Goal: Information Seeking & Learning: Learn about a topic

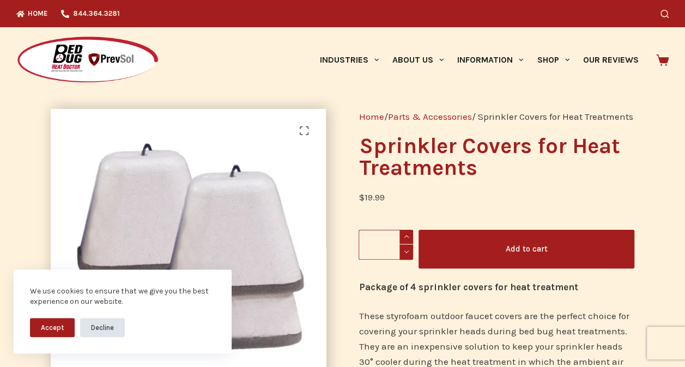
click at [93, 331] on button "Decline" at bounding box center [102, 327] width 45 height 19
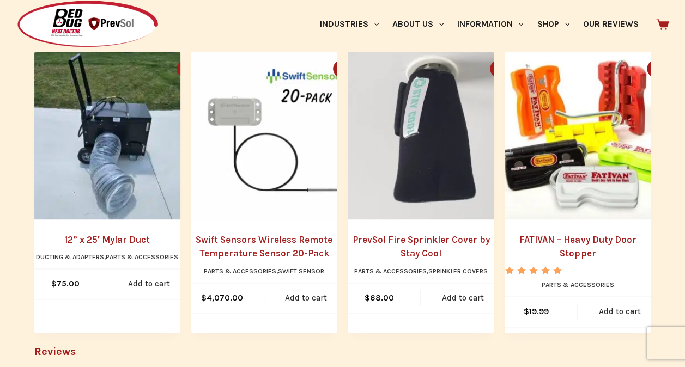
scroll to position [654, 0]
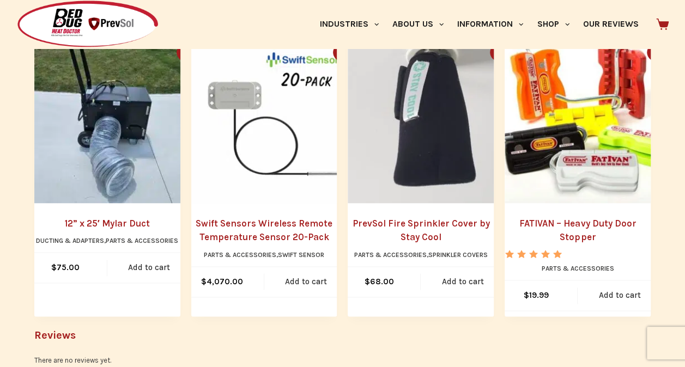
click at [428, 241] on link "PrevSol Fire Sprinkler Cover by Stay Cool" at bounding box center [421, 231] width 146 height 28
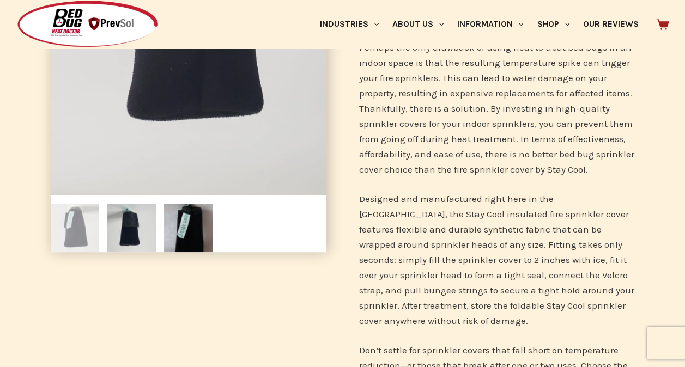
scroll to position [272, 0]
